Goal: Task Accomplishment & Management: Use online tool/utility

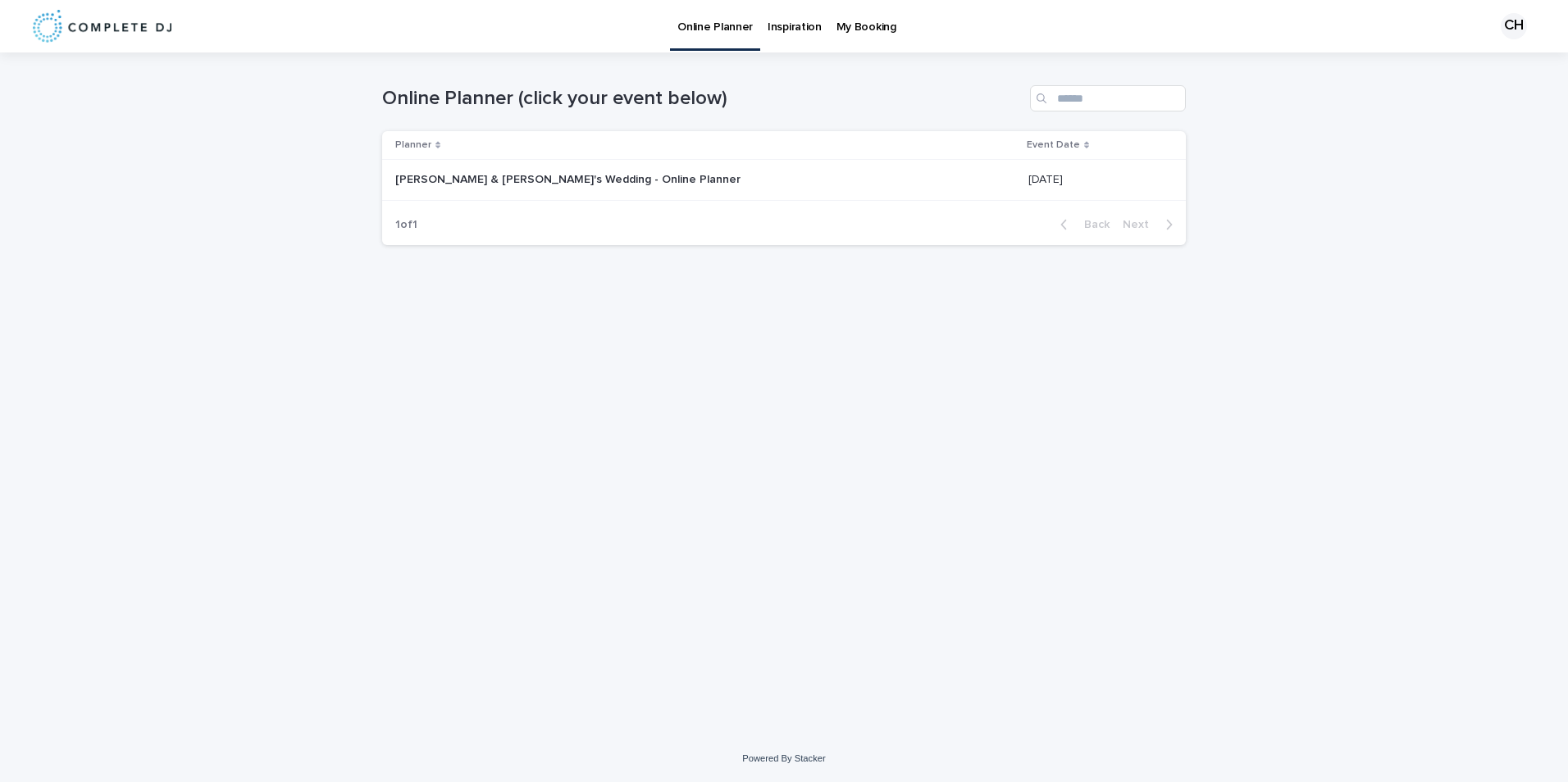
click at [443, 192] on div "[PERSON_NAME] & [PERSON_NAME]'s Wedding - Online Planner [PERSON_NAME] & [PERSO…" at bounding box center [705, 180] width 620 height 27
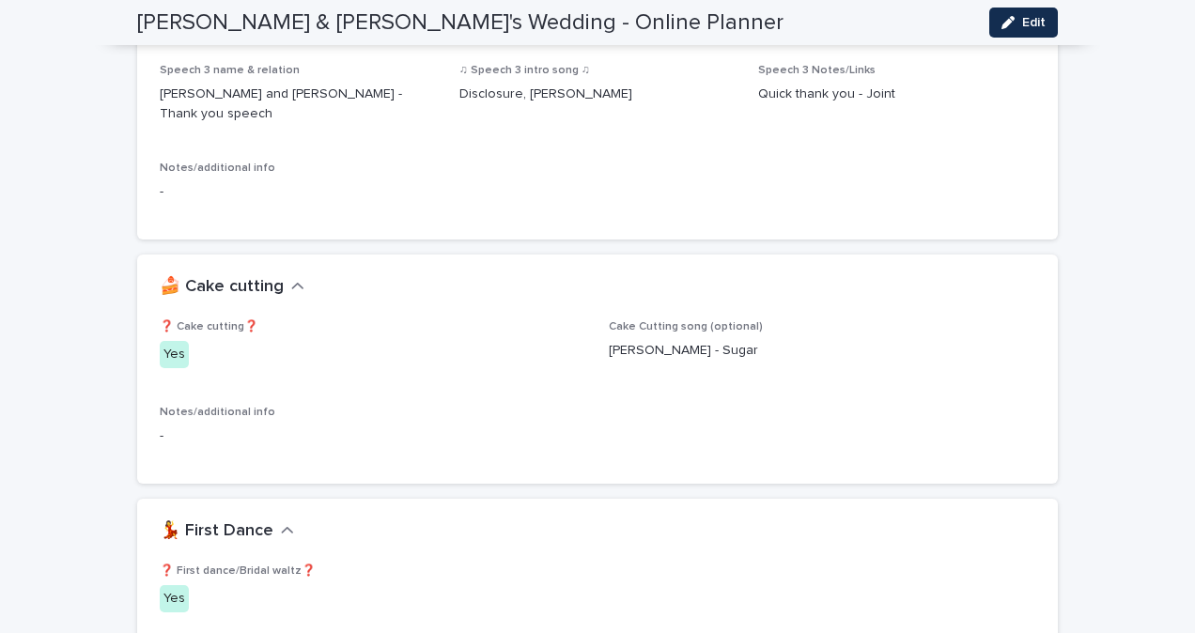
scroll to position [2196, 0]
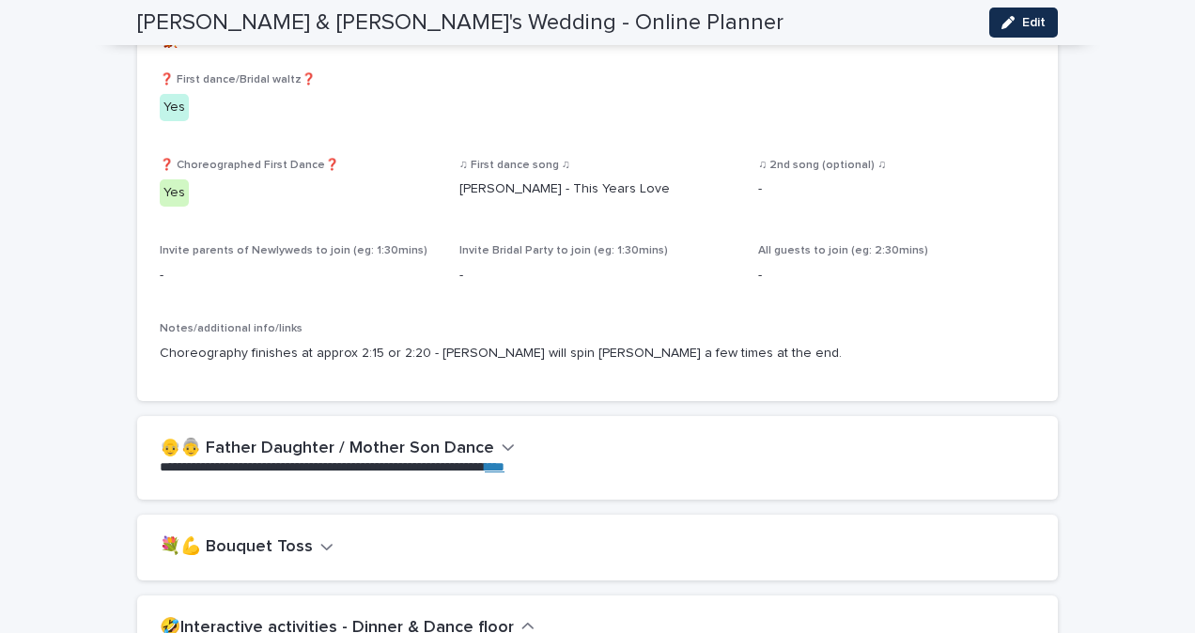
scroll to position [2704, 0]
click at [502, 439] on icon "button" at bounding box center [508, 447] width 13 height 17
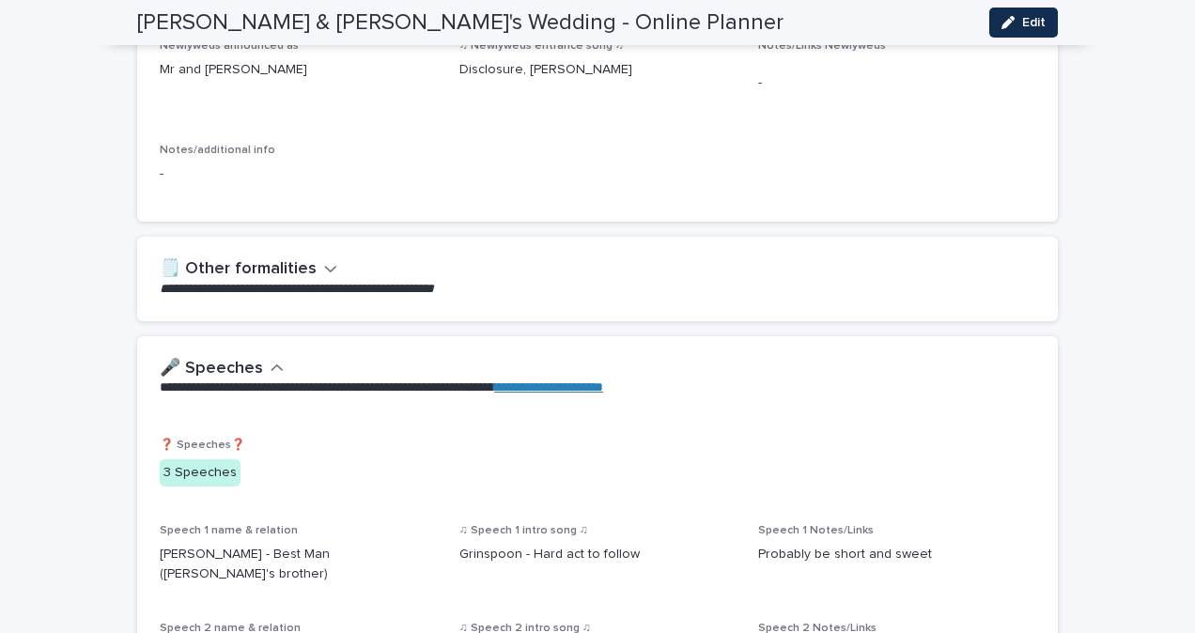
scroll to position [1556, 0]
click at [1002, 26] on icon "button" at bounding box center [1008, 22] width 13 height 13
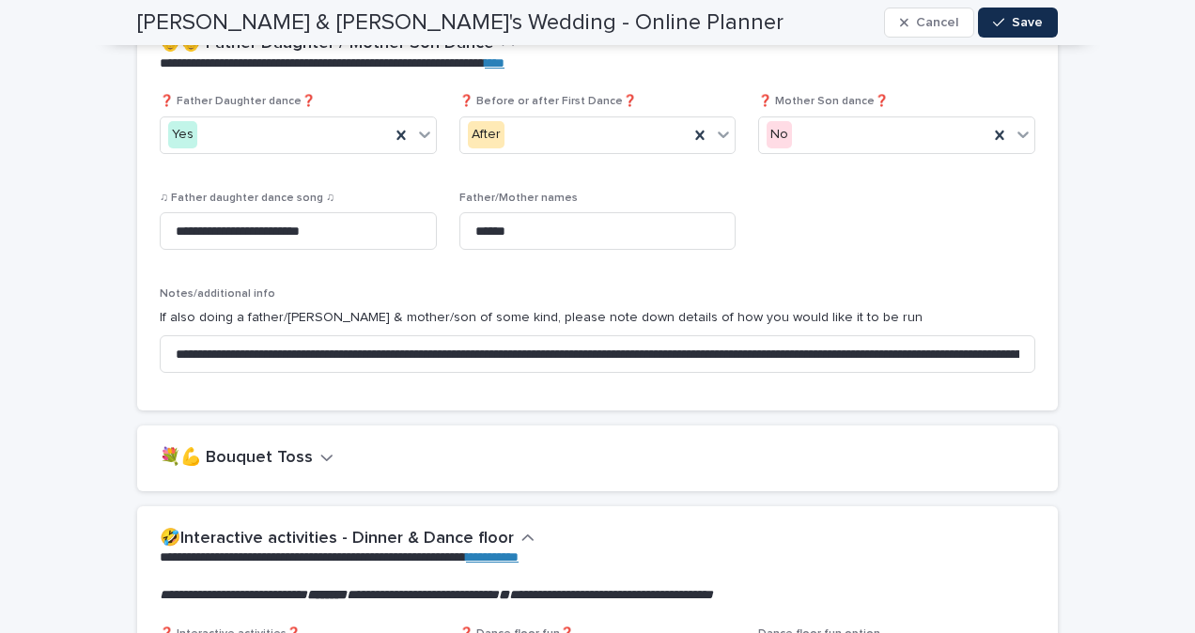
scroll to position [3499, 0]
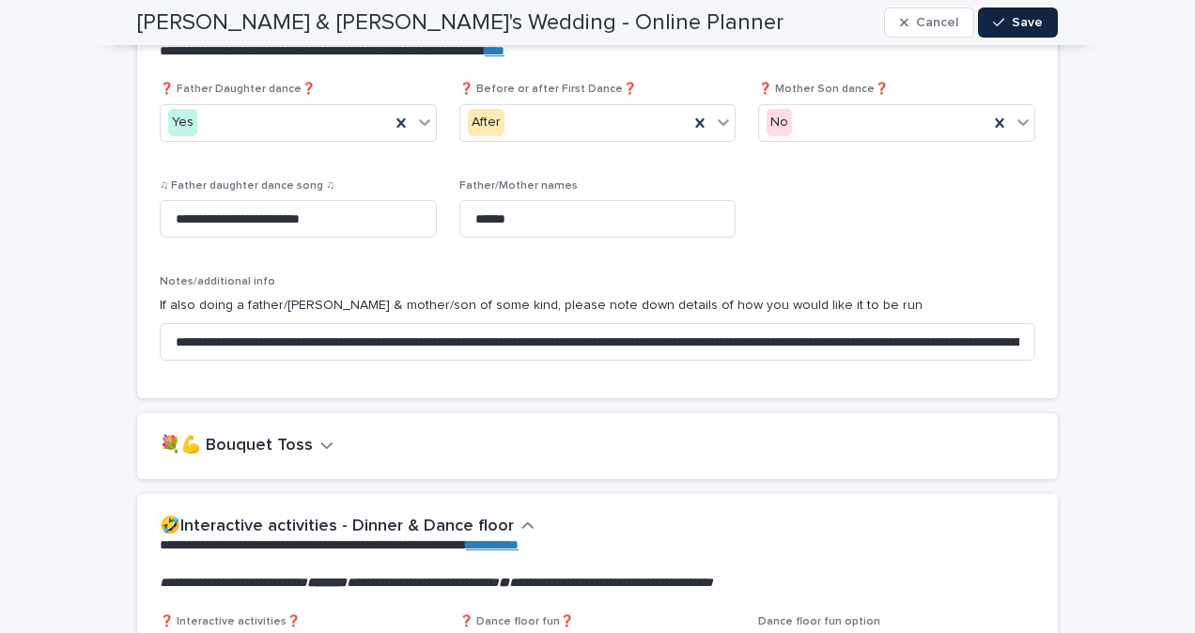
click at [1004, 19] on div "button" at bounding box center [1002, 22] width 19 height 13
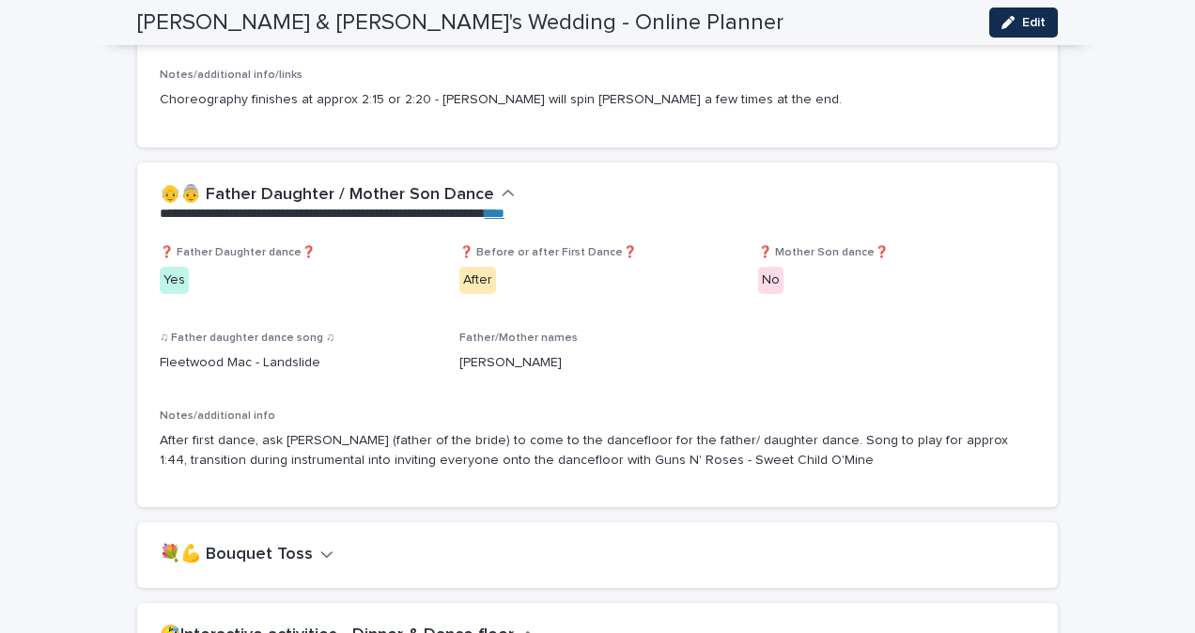
scroll to position [3127, 0]
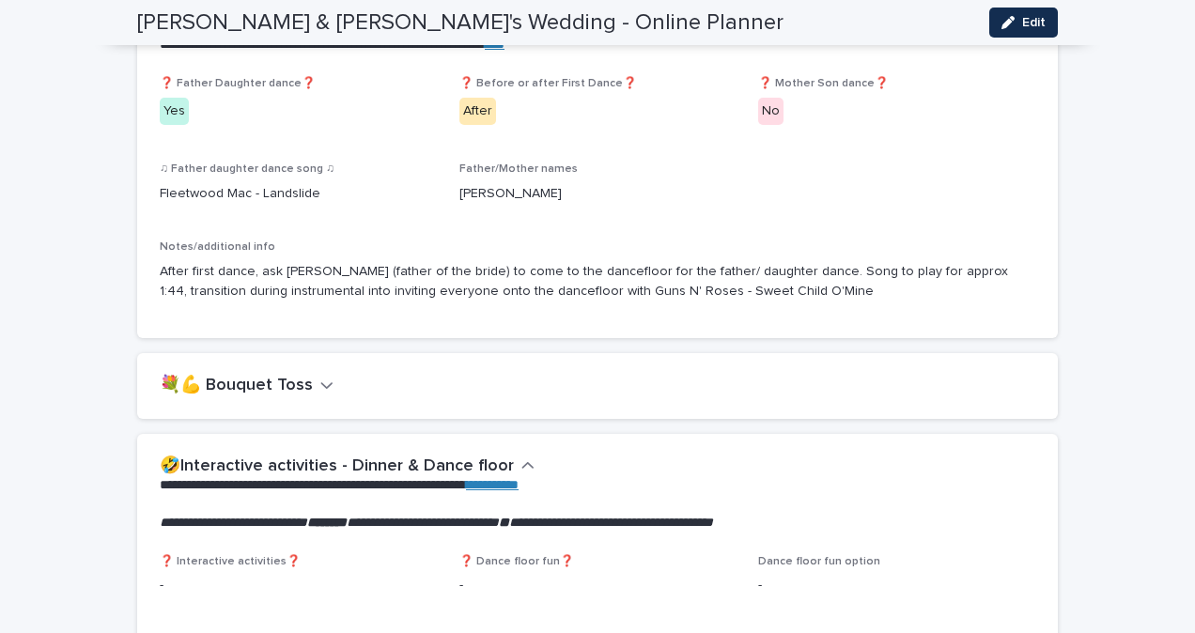
click at [282, 376] on h2 "💐💪 Bouquet Toss" at bounding box center [236, 386] width 153 height 21
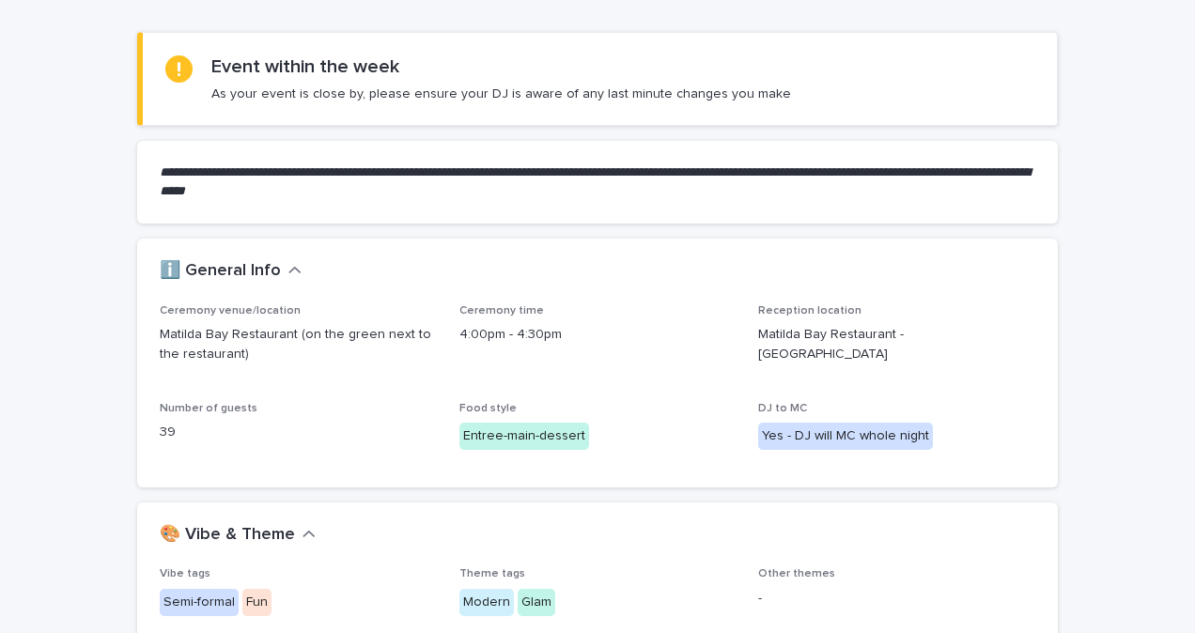
scroll to position [174, 0]
